Goal: Use online tool/utility: Use online tool/utility

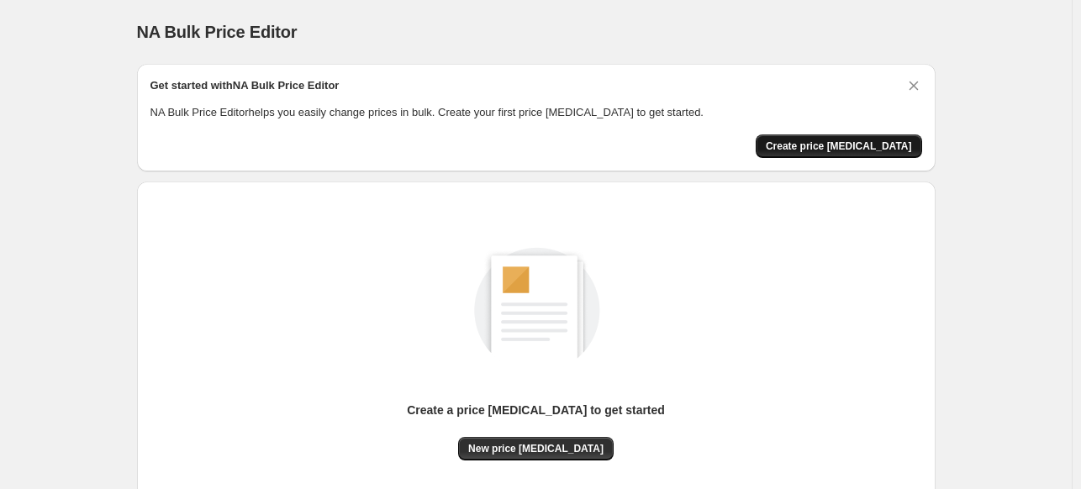
click at [824, 143] on span "Create price [MEDICAL_DATA]" at bounding box center [839, 146] width 146 height 13
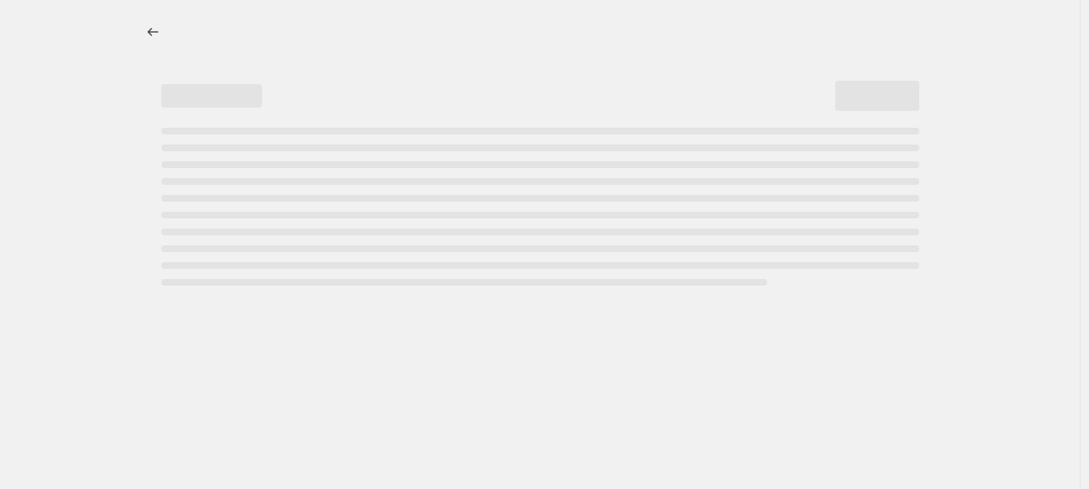
select select "percentage"
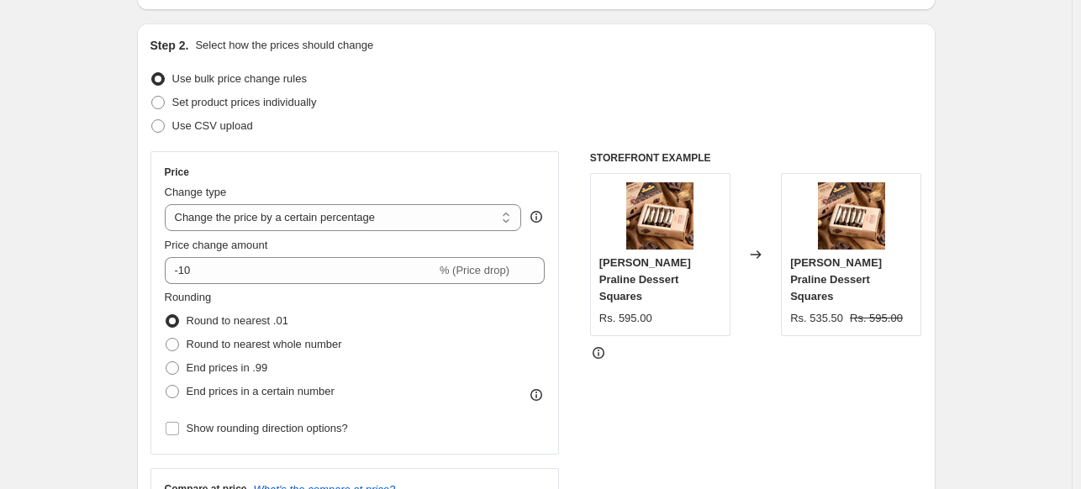
scroll to position [168, 0]
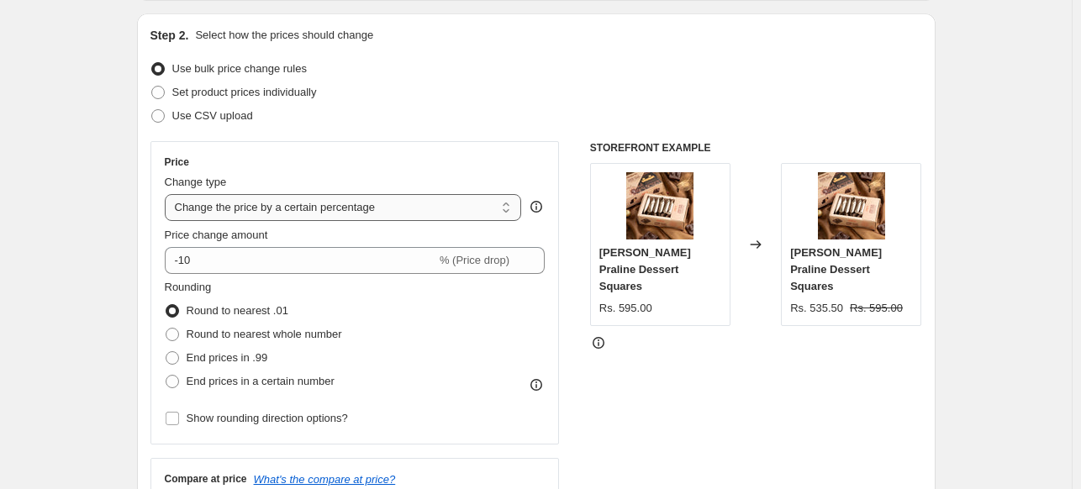
click at [225, 203] on select "Change the price to a certain amount Change the price by a certain amount Chang…" at bounding box center [343, 207] width 357 height 27
click at [316, 128] on div "Step 2. Select how the prices should change Use bulk price change rules Set pro…" at bounding box center [536, 308] width 772 height 563
click at [244, 90] on span "Set product prices individually" at bounding box center [244, 92] width 145 height 13
click at [152, 87] on input "Set product prices individually" at bounding box center [151, 86] width 1 height 1
radio input "true"
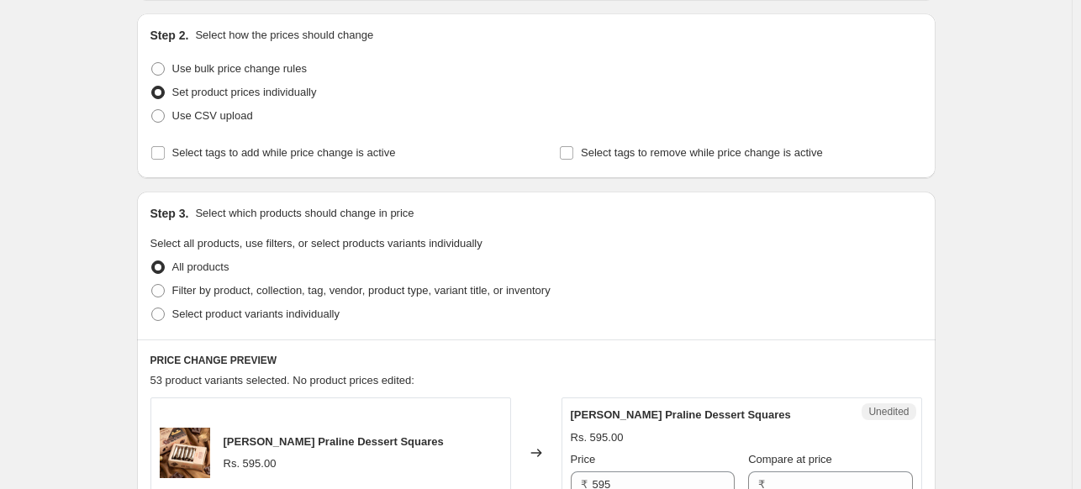
scroll to position [336, 0]
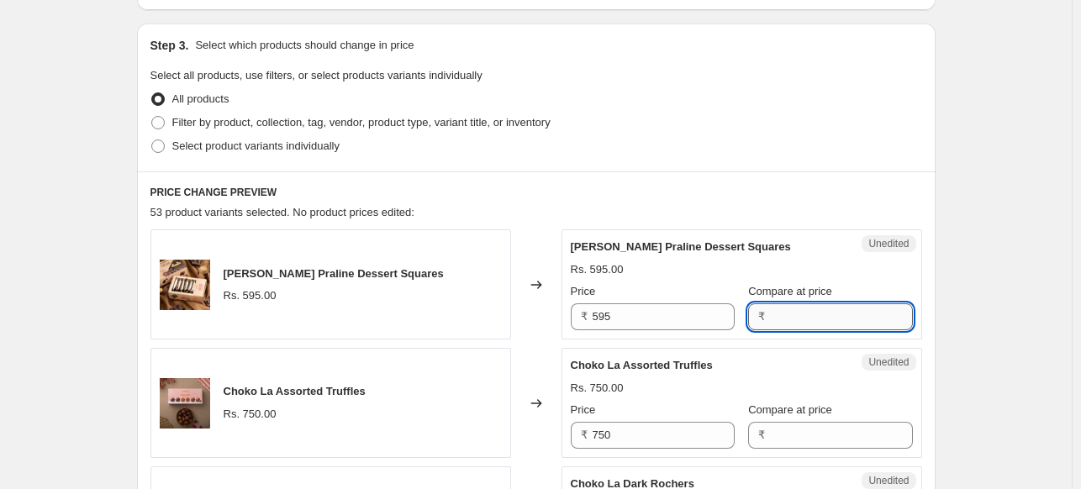
click at [770, 316] on input "Compare at price" at bounding box center [841, 316] width 142 height 27
click at [638, 315] on input "595" at bounding box center [664, 316] width 142 height 27
click at [172, 124] on label "Filter by product, collection, tag, vendor, product type, variant title, or inv…" at bounding box center [350, 123] width 400 height 24
click at [152, 117] on input "Filter by product, collection, tag, vendor, product type, variant title, or inv…" at bounding box center [151, 116] width 1 height 1
radio input "true"
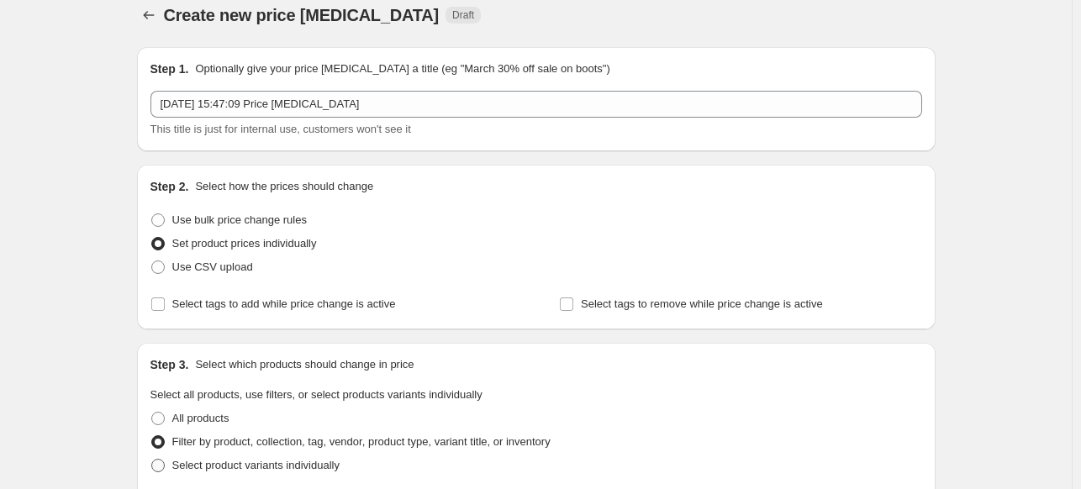
scroll to position [0, 0]
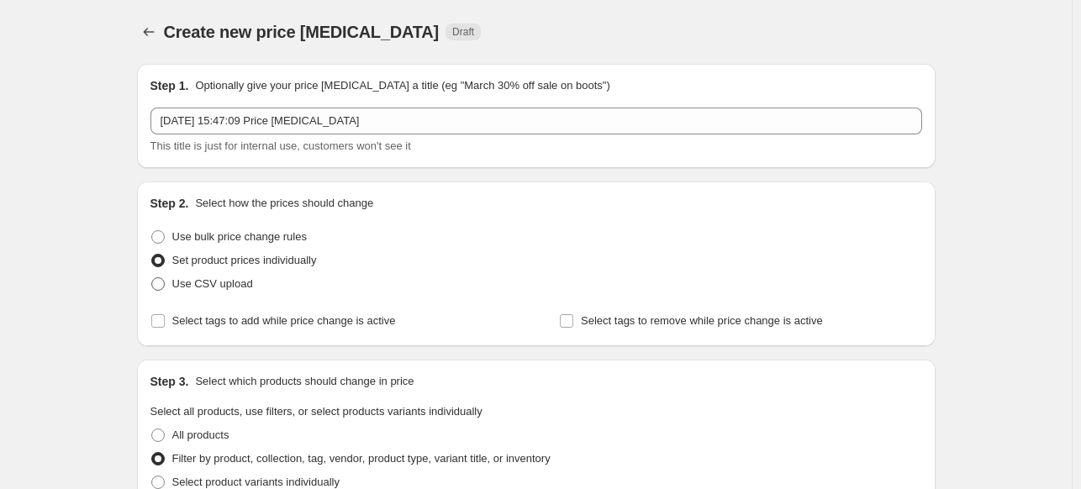
click at [158, 283] on span at bounding box center [157, 283] width 13 height 13
click at [152, 278] on input "Use CSV upload" at bounding box center [151, 277] width 1 height 1
radio input "true"
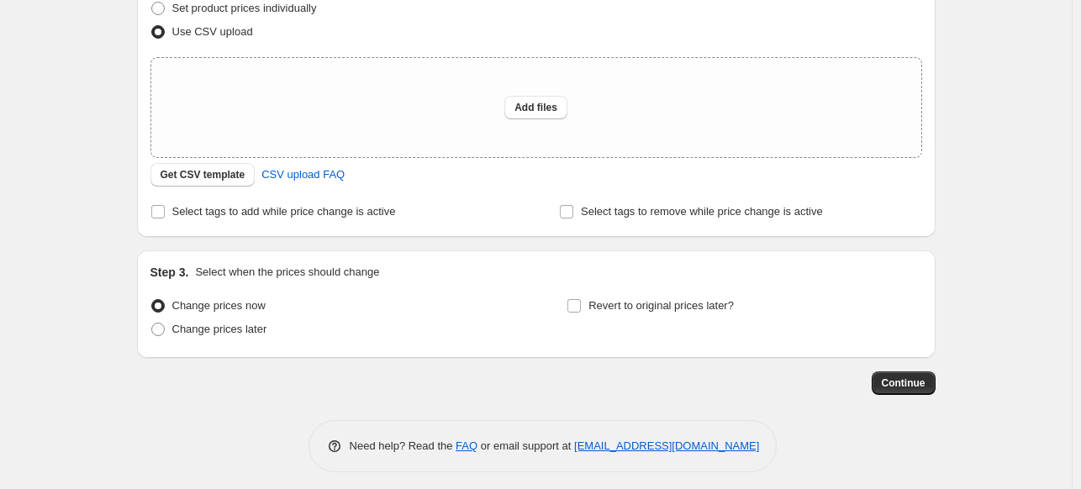
scroll to position [84, 0]
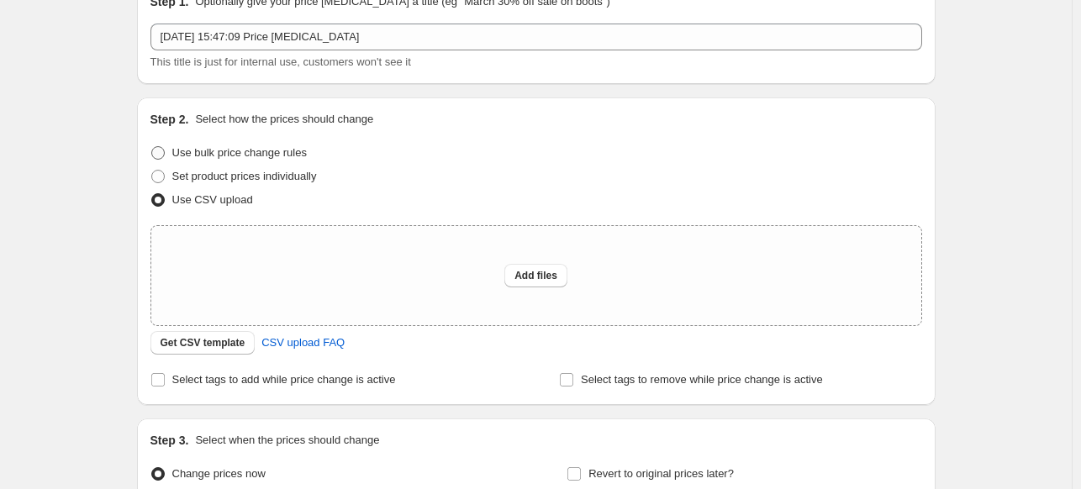
click at [161, 149] on span at bounding box center [157, 152] width 13 height 13
click at [152, 147] on input "Use bulk price change rules" at bounding box center [151, 146] width 1 height 1
radio input "true"
select select "percentage"
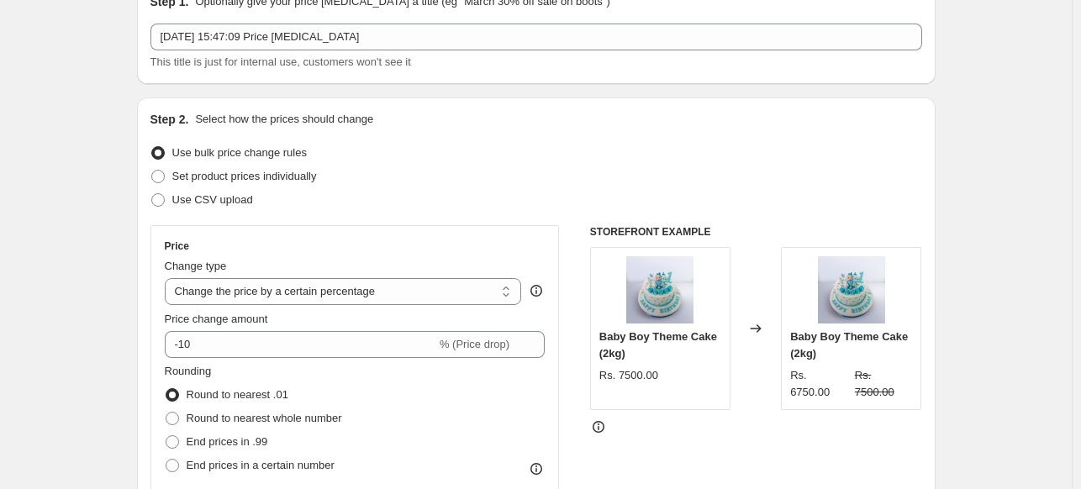
scroll to position [168, 0]
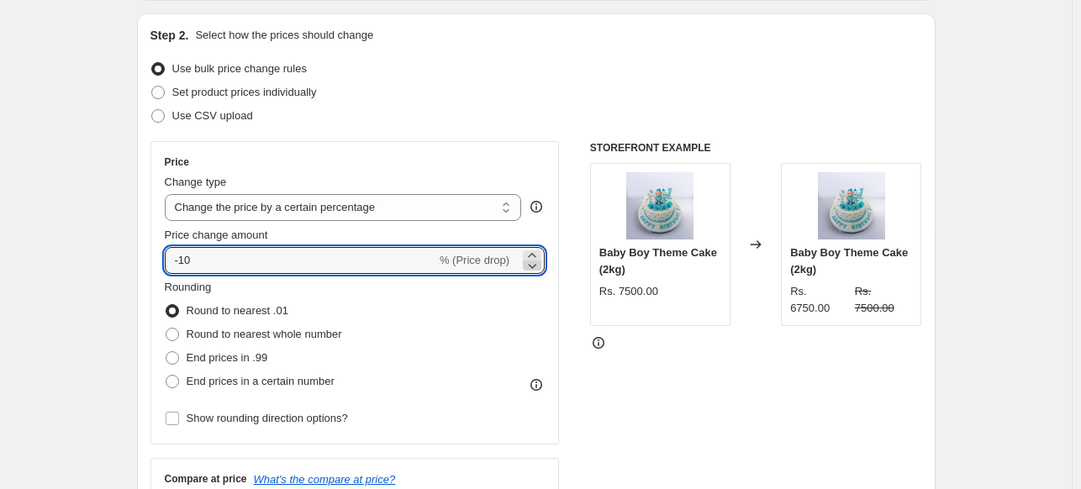
click at [531, 258] on icon at bounding box center [532, 265] width 17 height 17
type input "-11"
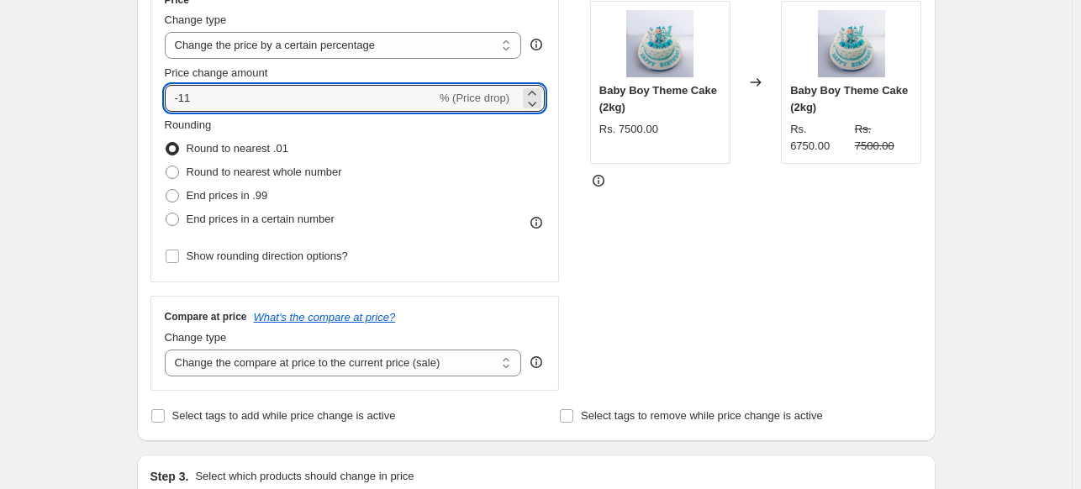
scroll to position [336, 0]
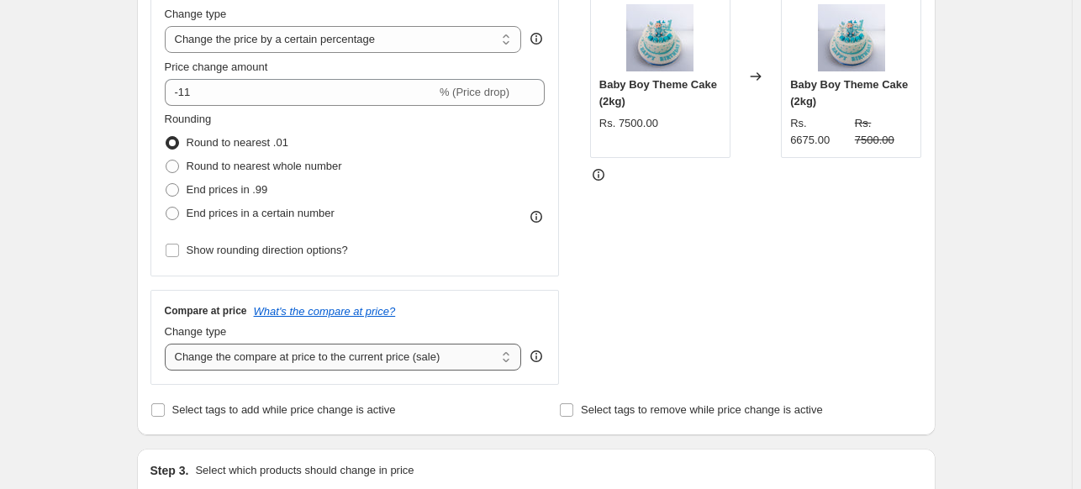
click at [189, 363] on select "Change the compare at price to the current price (sale) Change the compare at p…" at bounding box center [343, 357] width 357 height 27
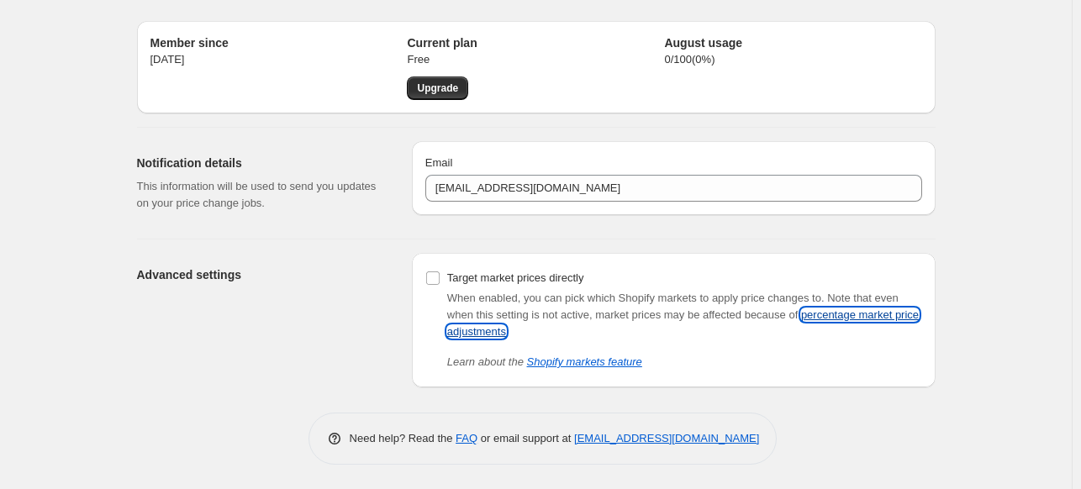
click at [867, 319] on link "percentage market price adjustments" at bounding box center [682, 322] width 471 height 29
click at [858, 315] on link "percentage market price adjustments" at bounding box center [682, 322] width 471 height 29
click at [440, 278] on input "Target market prices directly" at bounding box center [432, 277] width 13 height 13
checkbox input "true"
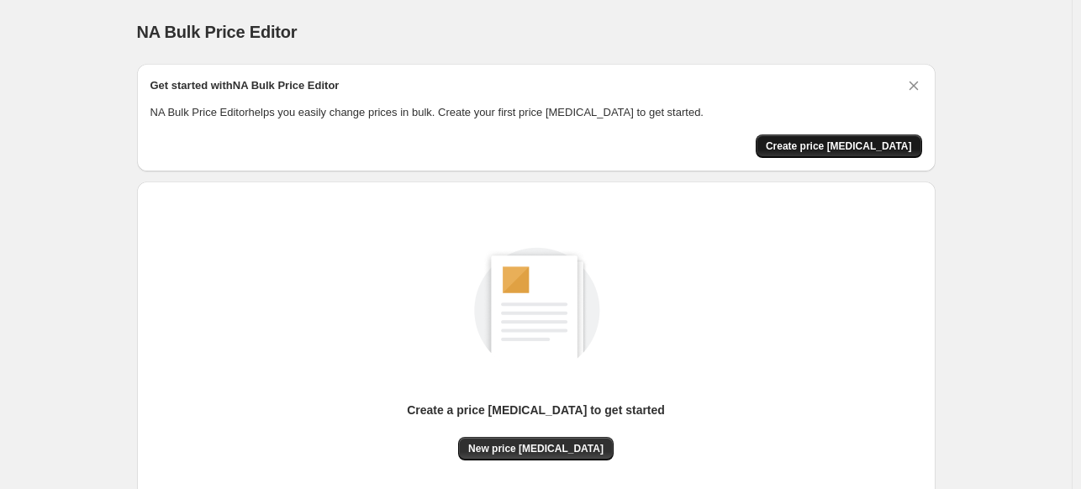
click at [868, 145] on span "Create price [MEDICAL_DATA]" at bounding box center [839, 146] width 146 height 13
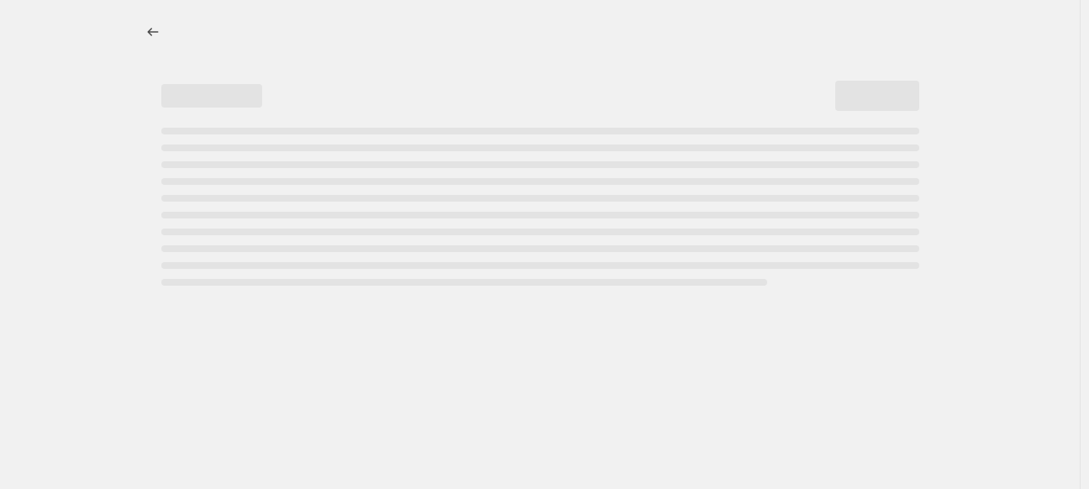
select select "percentage"
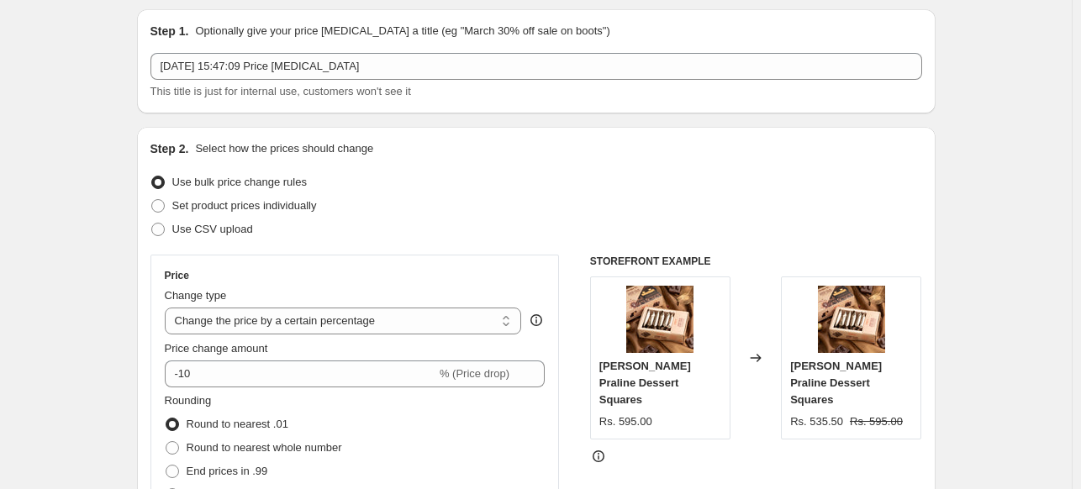
scroll to position [84, 0]
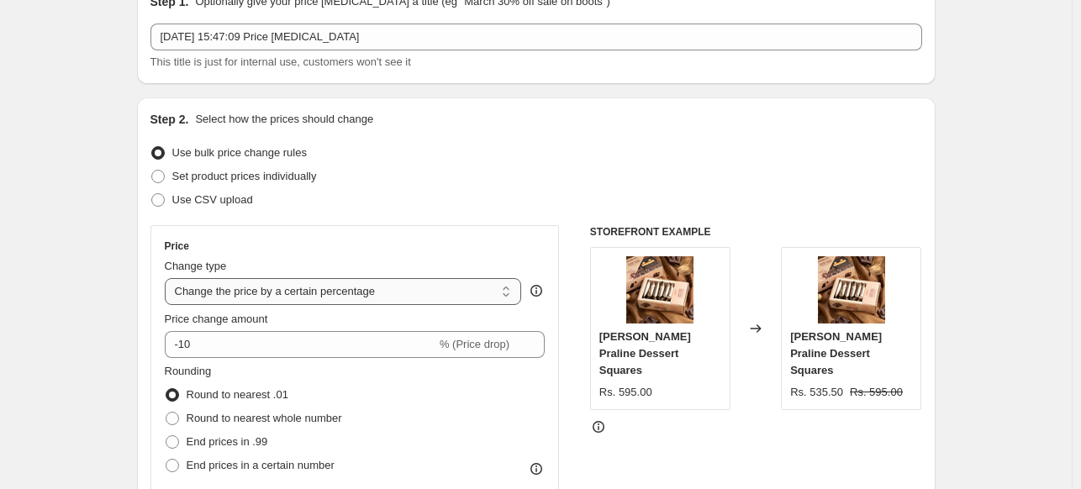
click at [338, 295] on select "Change the price to a certain amount Change the price by a certain amount Chang…" at bounding box center [343, 291] width 357 height 27
click at [568, 179] on div "Set product prices individually" at bounding box center [536, 177] width 772 height 24
click at [192, 176] on span "Set product prices individually" at bounding box center [244, 176] width 145 height 13
click at [152, 171] on input "Set product prices individually" at bounding box center [151, 170] width 1 height 1
radio input "true"
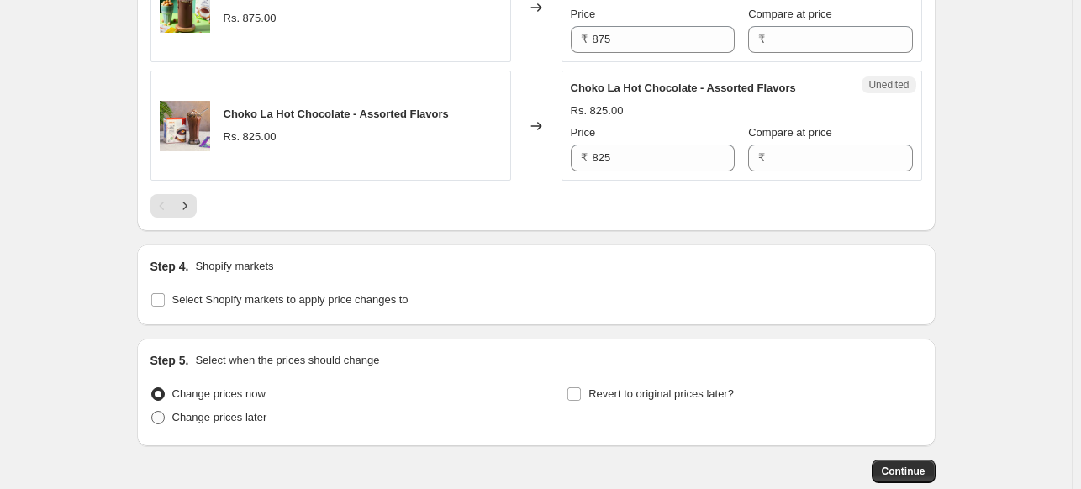
scroll to position [2849, 0]
